Goal: Transaction & Acquisition: Book appointment/travel/reservation

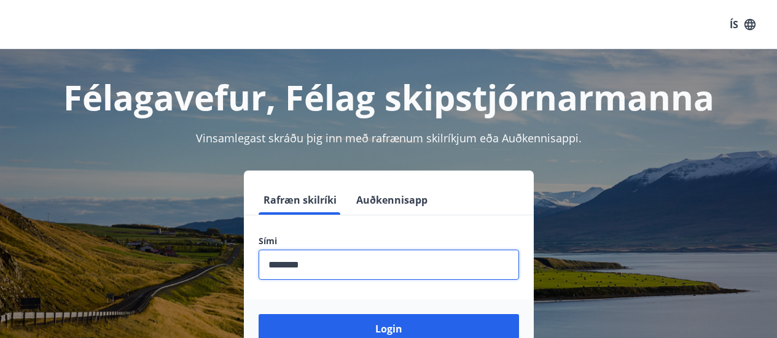
scroll to position [34, 0]
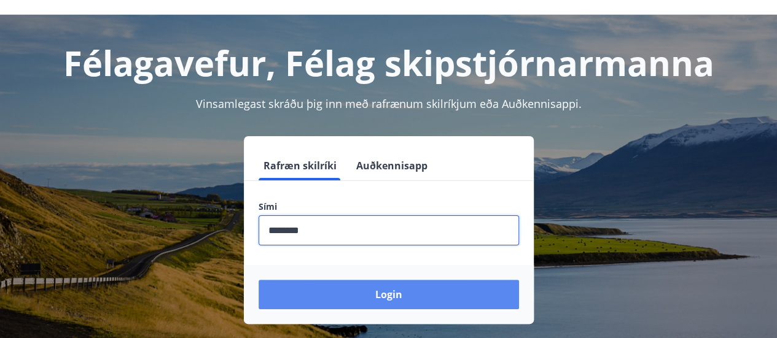
click at [356, 289] on button "Login" at bounding box center [388, 294] width 260 height 29
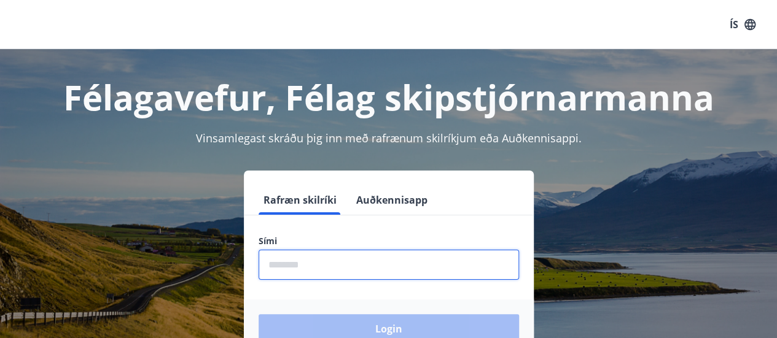
click at [356, 268] on input "phone" at bounding box center [388, 265] width 260 height 30
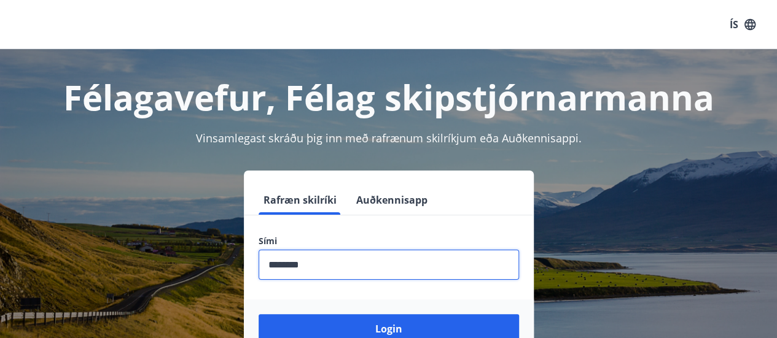
click at [289, 265] on input "phone" at bounding box center [388, 265] width 260 height 30
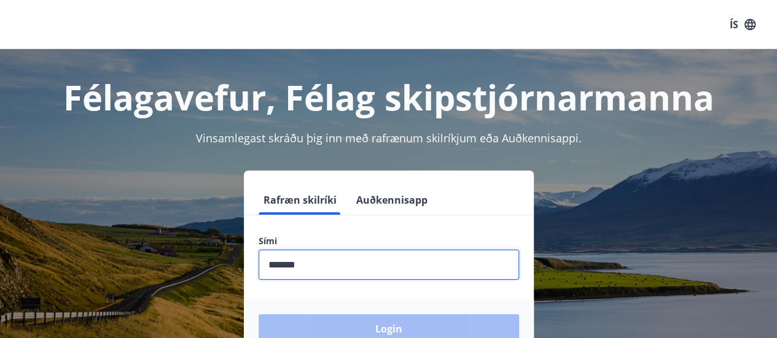
type input "********"
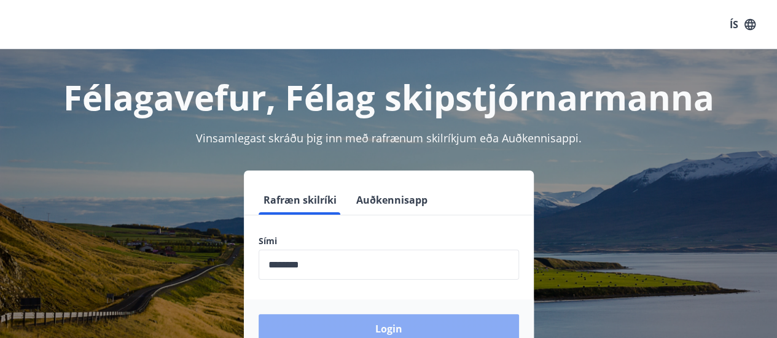
click at [329, 327] on button "Login" at bounding box center [388, 328] width 260 height 29
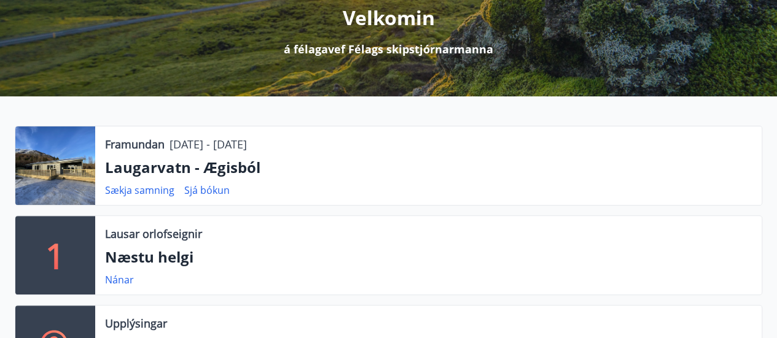
scroll to position [161, 0]
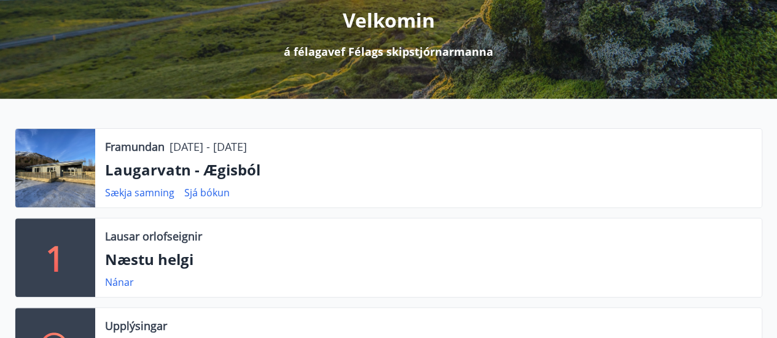
click at [182, 169] on p "Laugarvatn - Ægisból" at bounding box center [428, 170] width 646 height 21
click at [138, 168] on p "Laugarvatn - Ægisból" at bounding box center [428, 170] width 646 height 21
click at [200, 191] on link "Sjá bókun" at bounding box center [206, 193] width 45 height 14
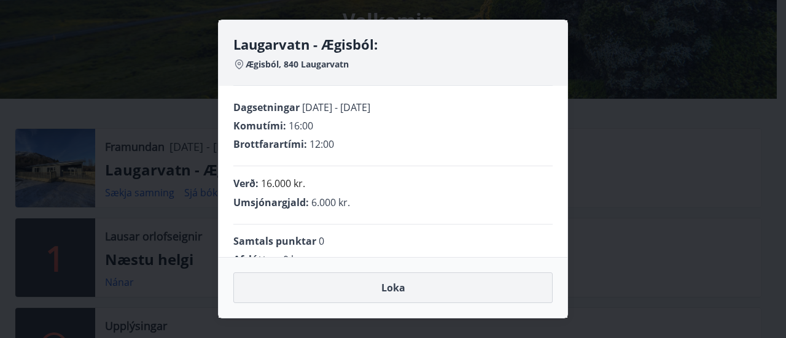
click at [395, 285] on button "Loka" at bounding box center [392, 288] width 319 height 31
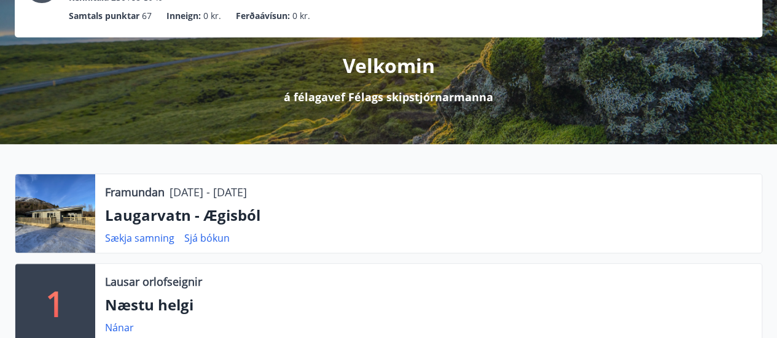
scroll to position [68, 0]
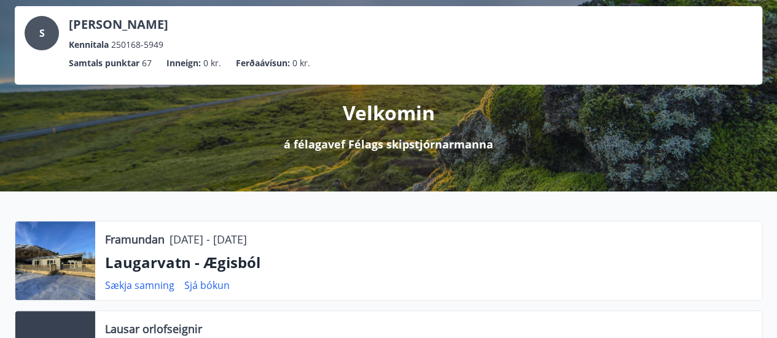
click at [50, 273] on div at bounding box center [55, 261] width 80 height 79
click at [124, 248] on div "Framundan 17.09.2025 - 19.09.2025 Laugarvatn - Ægisból Sækja samning Sjá bókun" at bounding box center [428, 261] width 666 height 79
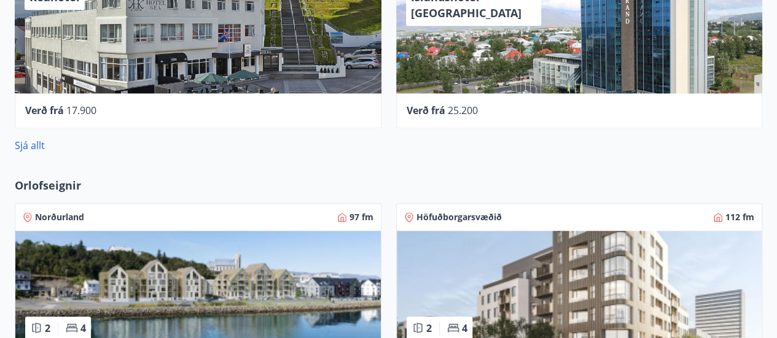
scroll to position [801, 0]
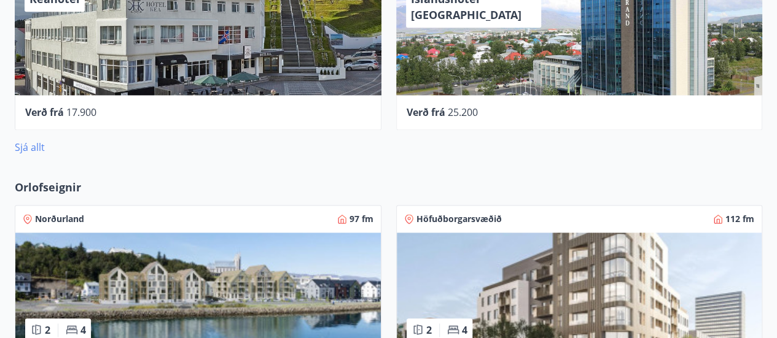
click at [33, 149] on link "Sjá allt" at bounding box center [30, 148] width 30 height 14
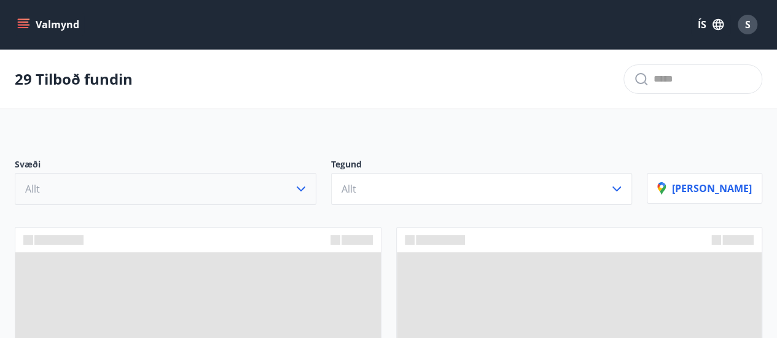
click at [305, 189] on icon "button" at bounding box center [301, 189] width 9 height 5
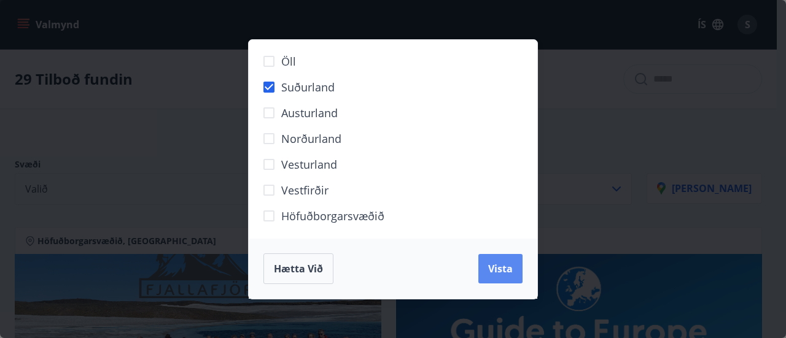
click at [501, 268] on span "Vista" at bounding box center [500, 269] width 25 height 14
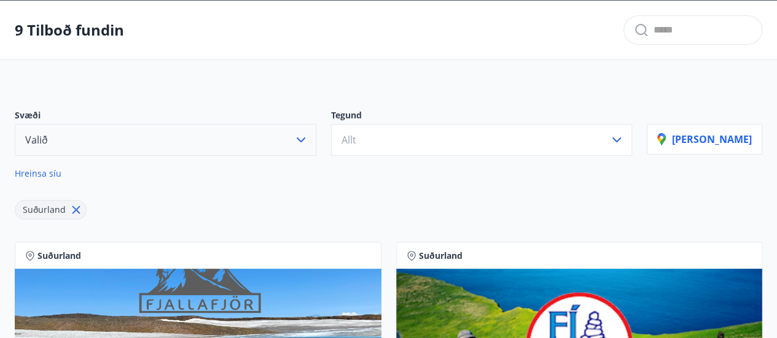
scroll to position [52, 0]
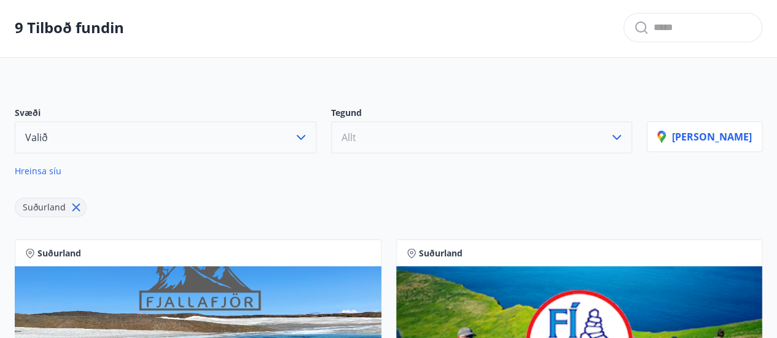
click at [489, 134] on button "Allt" at bounding box center [481, 138] width 301 height 32
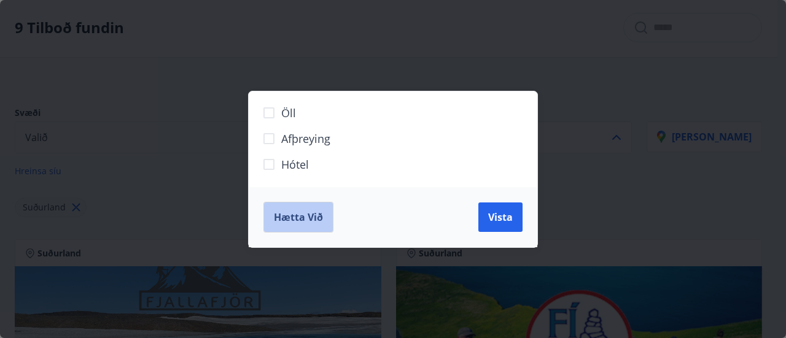
click at [306, 219] on span "Hætta við" at bounding box center [298, 218] width 49 height 14
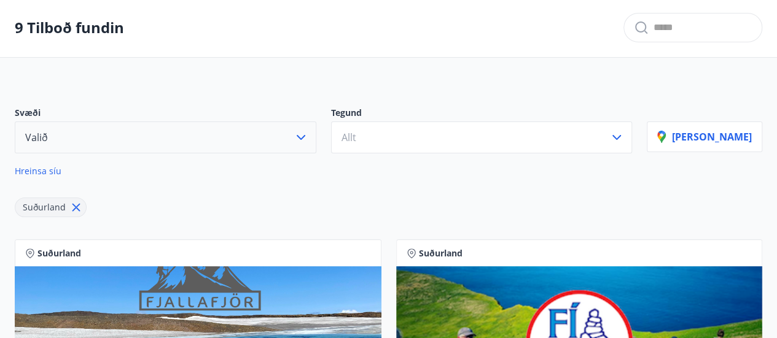
click at [74, 207] on icon at bounding box center [76, 208] width 8 height 8
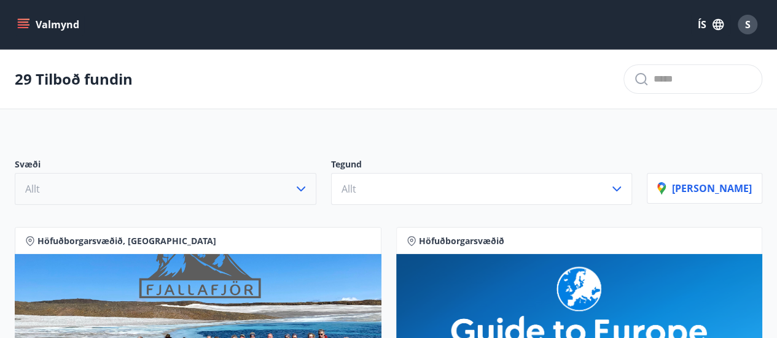
click at [18, 21] on icon "menu" at bounding box center [23, 21] width 11 height 1
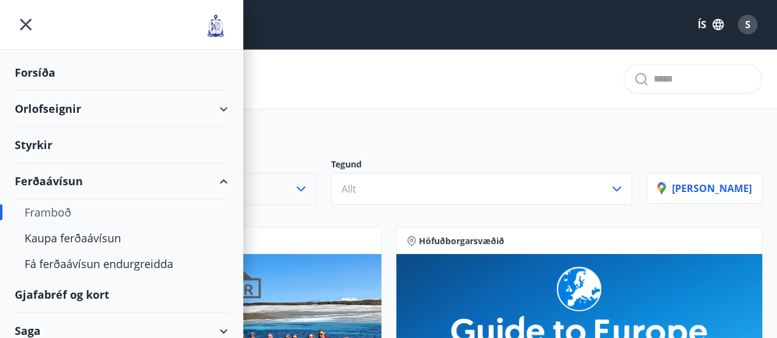
click at [74, 109] on div "Orlofseignir" at bounding box center [121, 109] width 213 height 36
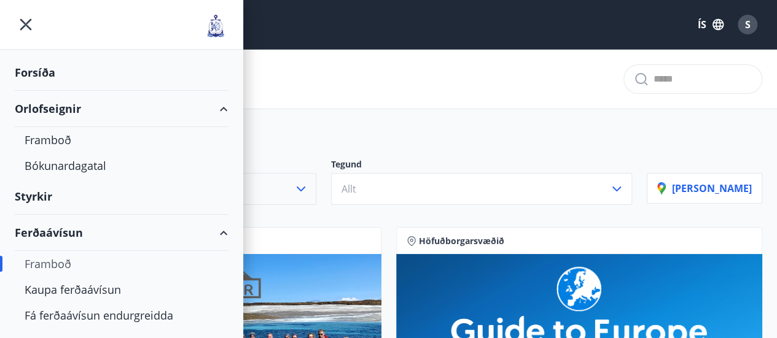
click at [33, 69] on div "Forsíða" at bounding box center [121, 73] width 213 height 36
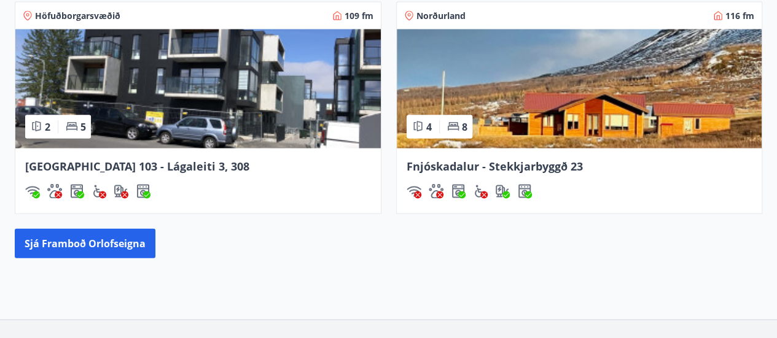
scroll to position [1234, 0]
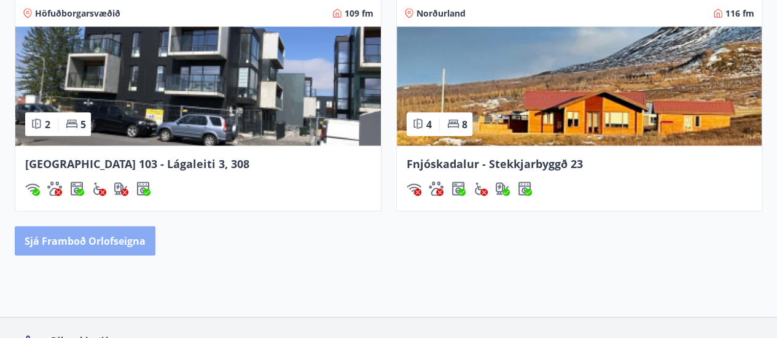
click at [88, 238] on button "Sjá framboð orlofseigna" at bounding box center [85, 241] width 141 height 29
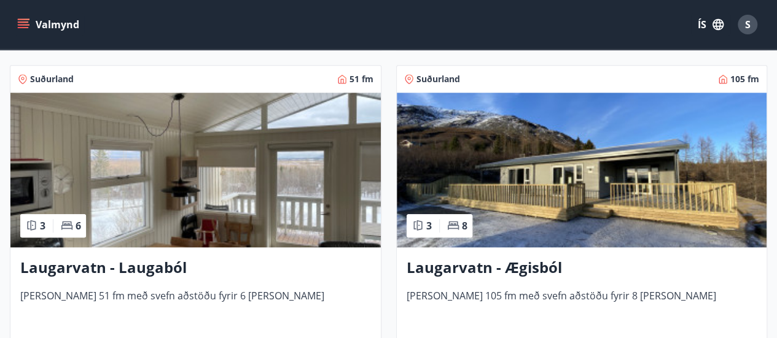
scroll to position [2878, 0]
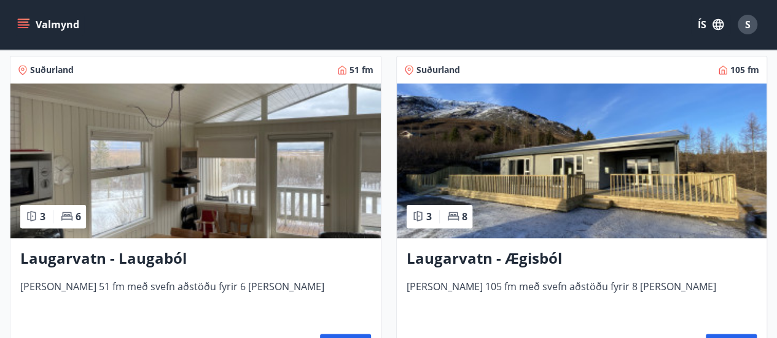
click at [598, 220] on img at bounding box center [582, 160] width 370 height 155
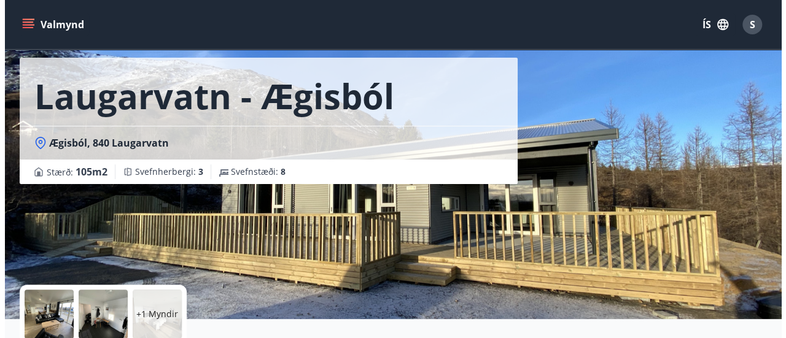
scroll to position [53, 0]
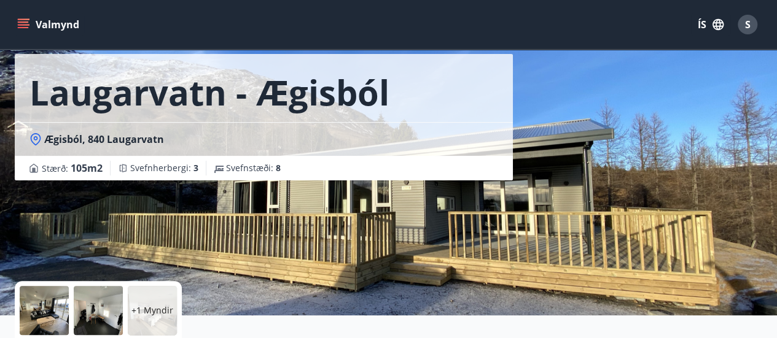
click at [705, 184] on div "Laugarvatn - Ægisból Ægisból, 840 Laugarvatn Stærð : 105 m2 Svefnherbergi : 3 S…" at bounding box center [388, 131] width 747 height 368
click at [51, 308] on div at bounding box center [44, 310] width 49 height 49
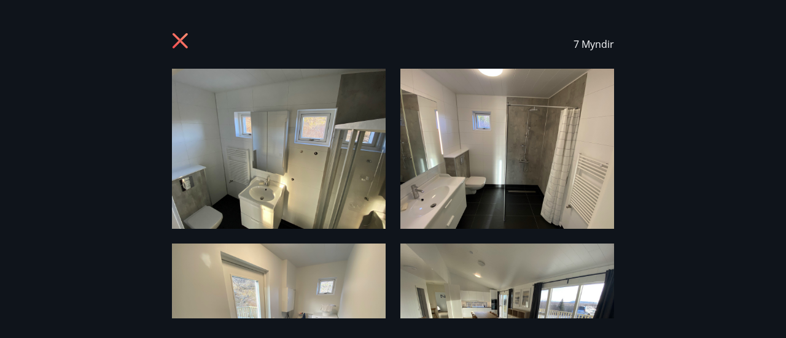
click at [780, 31] on div "7 Myndir" at bounding box center [393, 44] width 786 height 49
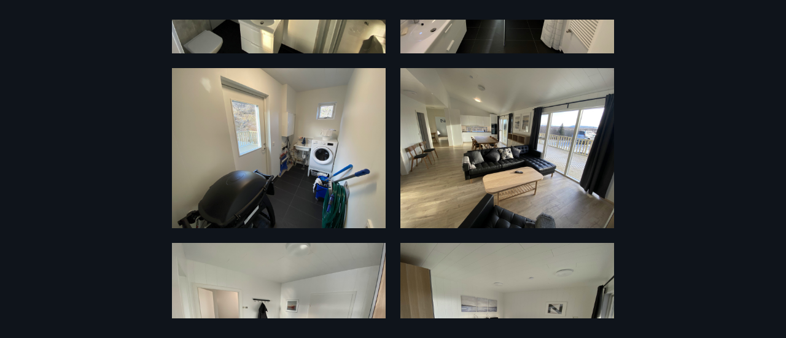
scroll to position [169, 0]
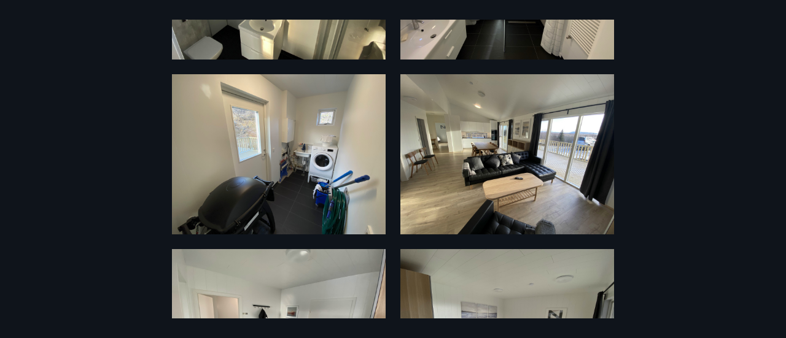
click at [544, 153] on img at bounding box center [507, 154] width 214 height 160
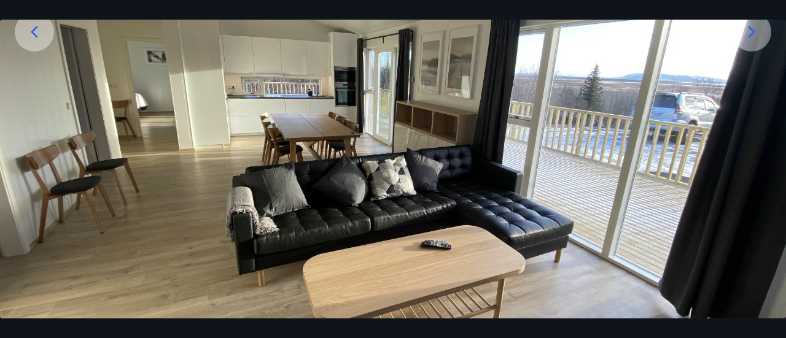
scroll to position [209, 0]
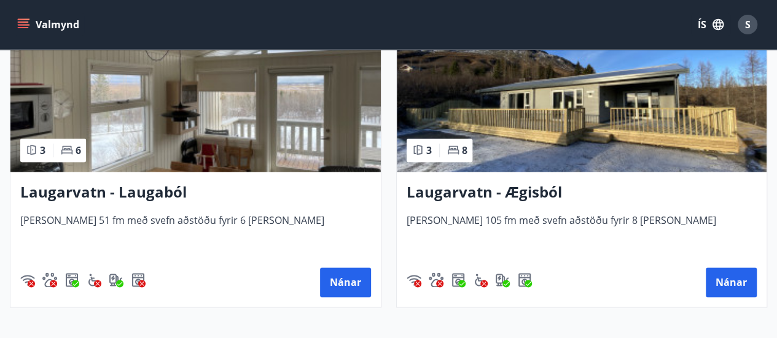
scroll to position [2931, 0]
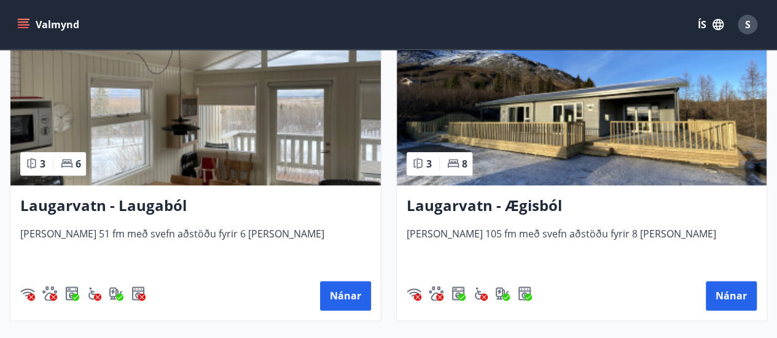
click at [591, 136] on img at bounding box center [582, 108] width 370 height 155
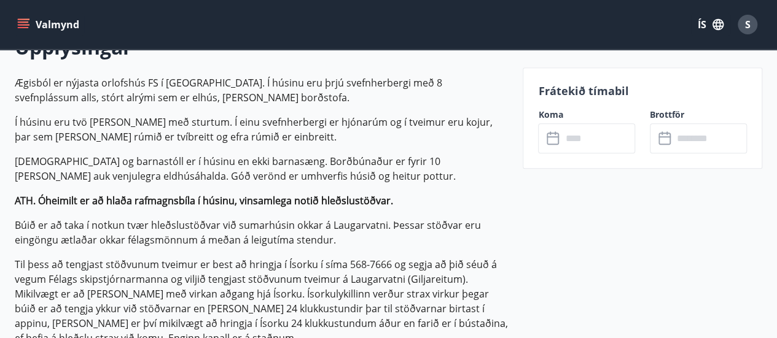
scroll to position [360, 0]
